Goal: Obtain resource: Download file/media

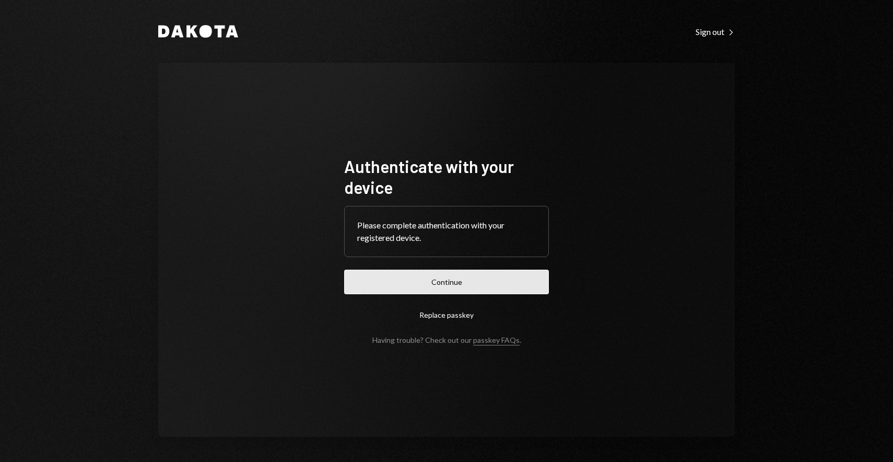
click at [445, 283] on button "Continue" at bounding box center [446, 282] width 205 height 25
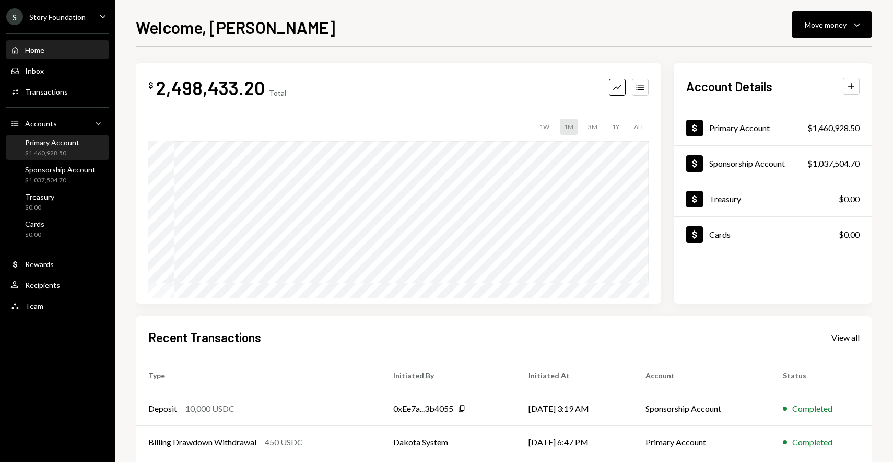
click at [53, 150] on div "$1,460,928.50" at bounding box center [52, 153] width 54 height 9
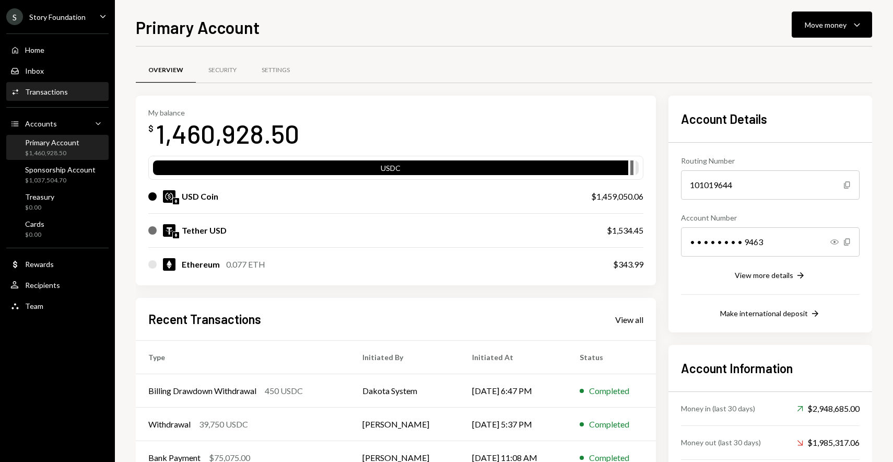
click at [51, 88] on div "Transactions" at bounding box center [46, 91] width 43 height 9
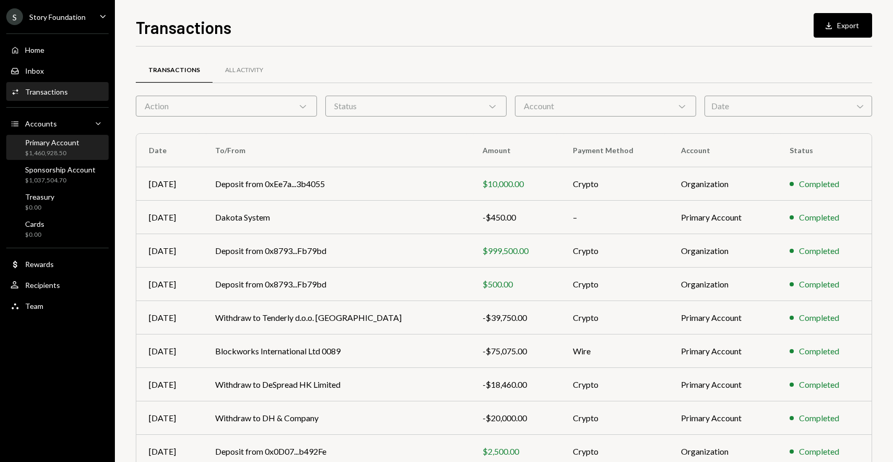
click at [65, 148] on div "Primary Account $1,460,928.50" at bounding box center [52, 148] width 54 height 20
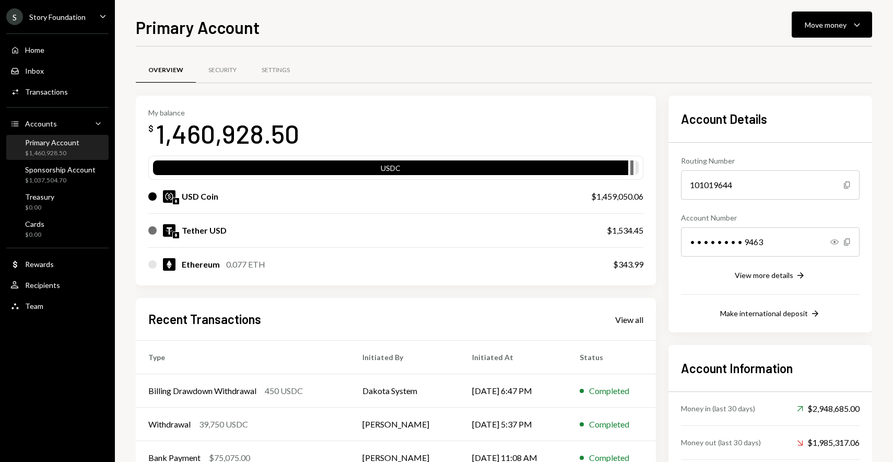
click at [45, 20] on div "Story Foundation" at bounding box center [57, 17] width 56 height 9
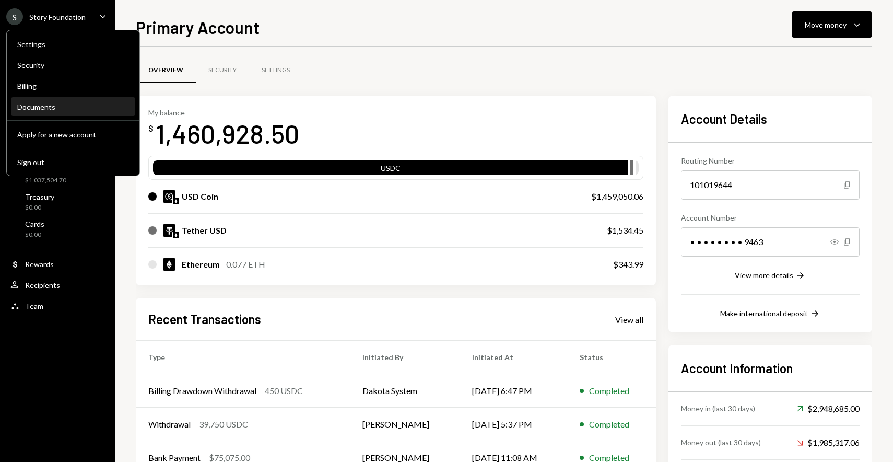
click at [55, 112] on div "Documents" at bounding box center [73, 107] width 112 height 18
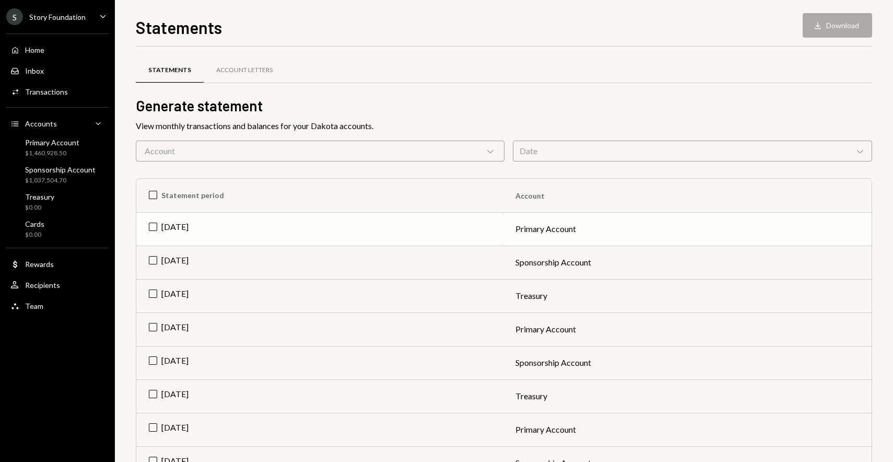
click at [155, 227] on td "[DATE]" at bounding box center [319, 228] width 367 height 33
click at [834, 23] on button "Download Download" at bounding box center [837, 25] width 69 height 25
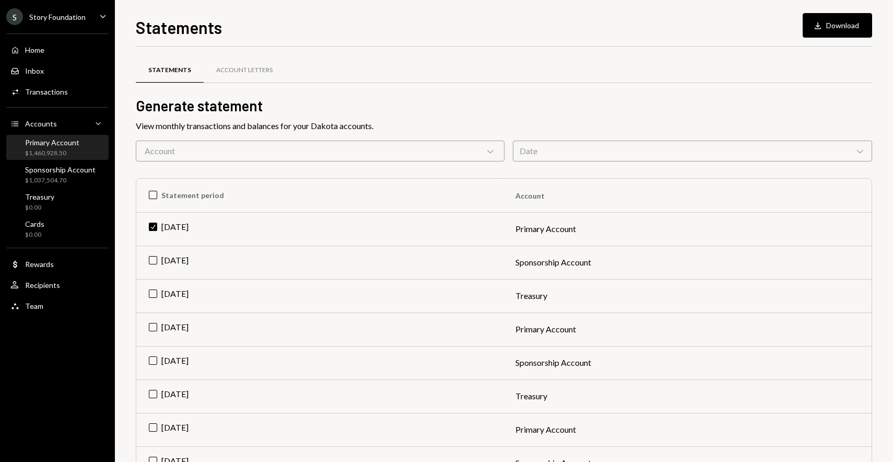
click at [63, 150] on div "$1,460,928.50" at bounding box center [52, 153] width 54 height 9
